Goal: Transaction & Acquisition: Purchase product/service

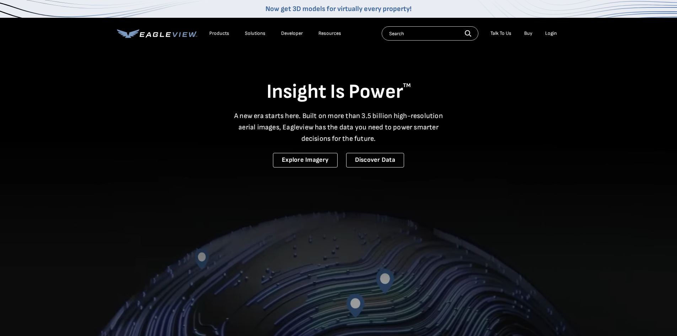
click at [551, 32] on div "Login" at bounding box center [551, 33] width 12 height 6
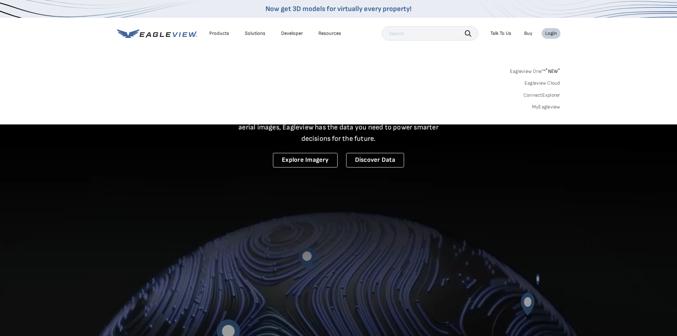
click at [548, 106] on link "MyEagleview" at bounding box center [546, 107] width 28 height 6
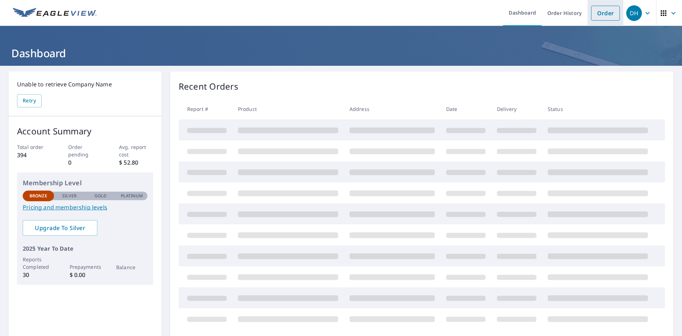
click at [593, 13] on link "Order" at bounding box center [605, 13] width 29 height 15
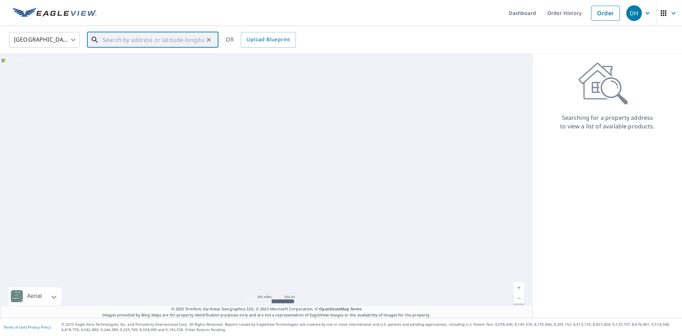
click at [112, 41] on input "text" at bounding box center [153, 40] width 101 height 20
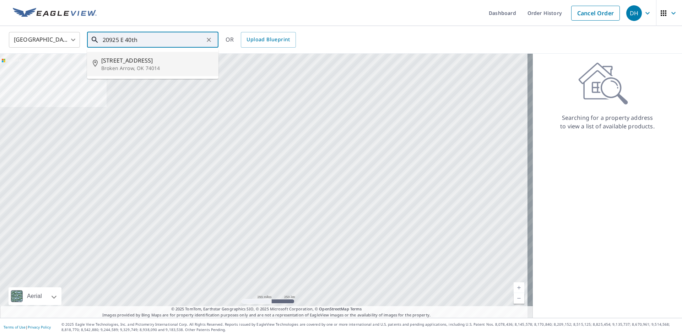
click at [124, 65] on p "Broken Arrow, OK 74014" at bounding box center [157, 68] width 112 height 7
type input "20925 E 40th St S Broken Arrow, OK 74014"
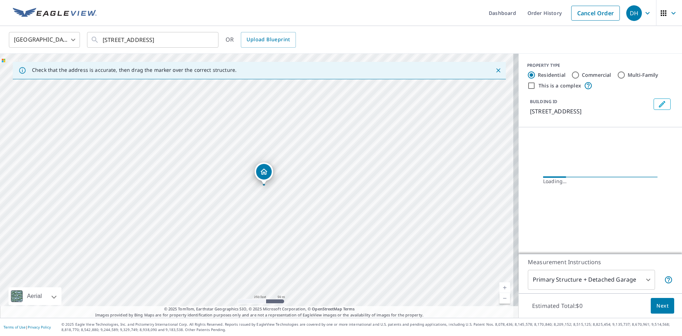
click at [500, 287] on link "Current Level 17, Zoom In" at bounding box center [505, 287] width 11 height 11
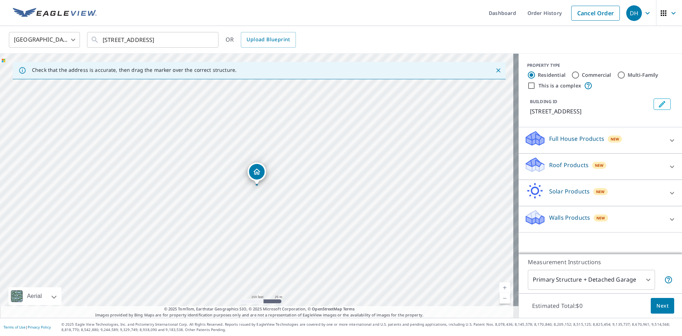
click at [500, 287] on link "Current Level 18, Zoom In" at bounding box center [505, 287] width 11 height 11
click at [500, 287] on link "Current Level 19, Zoom In" at bounding box center [505, 287] width 11 height 11
click at [668, 166] on icon at bounding box center [672, 166] width 9 height 9
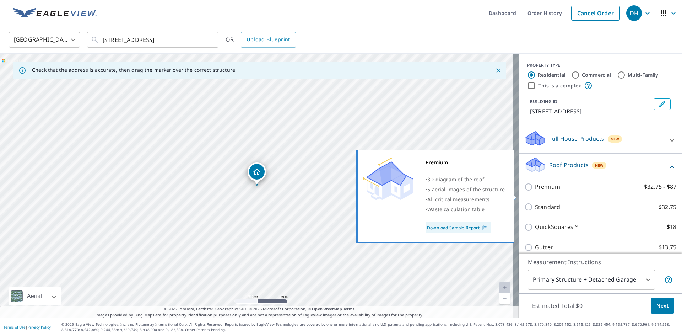
click at [525, 191] on input "Premium $32.75 - $87" at bounding box center [530, 187] width 11 height 9
checkbox input "true"
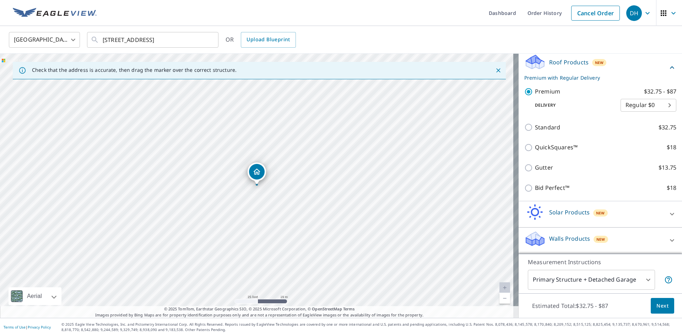
scroll to position [107, 0]
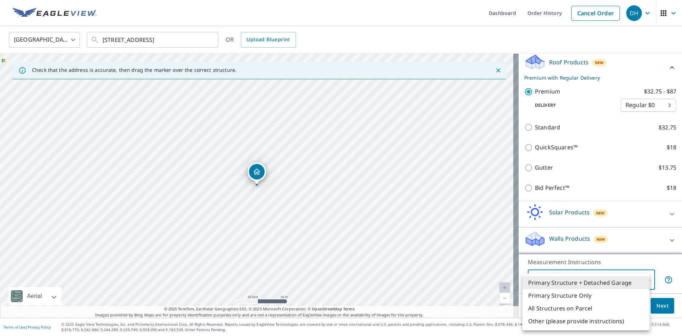
click at [603, 280] on body "DH DH Dashboard Order History Cancel Order DH United States US ​ 20925 E 40th S…" at bounding box center [341, 168] width 682 height 336
click at [561, 296] on li "Primary Structure Only" at bounding box center [586, 295] width 127 height 13
type input "2"
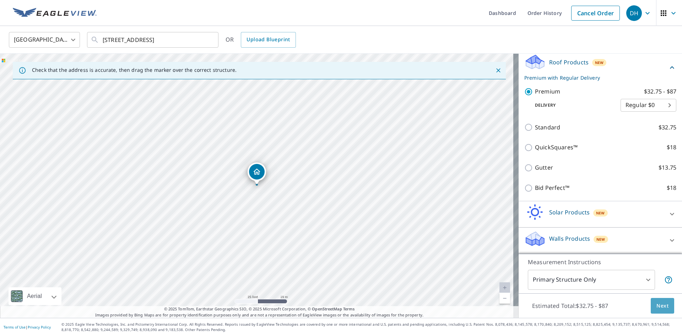
click at [657, 305] on span "Next" at bounding box center [663, 305] width 12 height 9
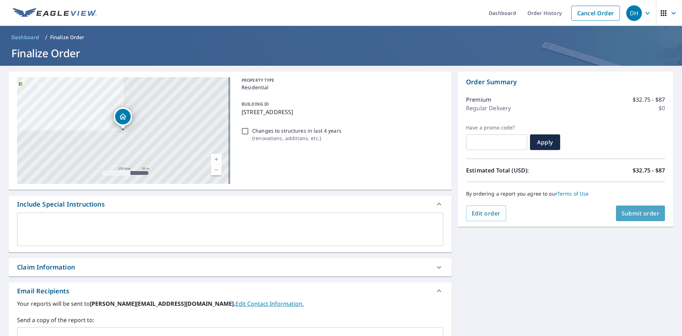
click at [622, 211] on span "Submit order" at bounding box center [641, 213] width 38 height 8
